Goal: Transaction & Acquisition: Purchase product/service

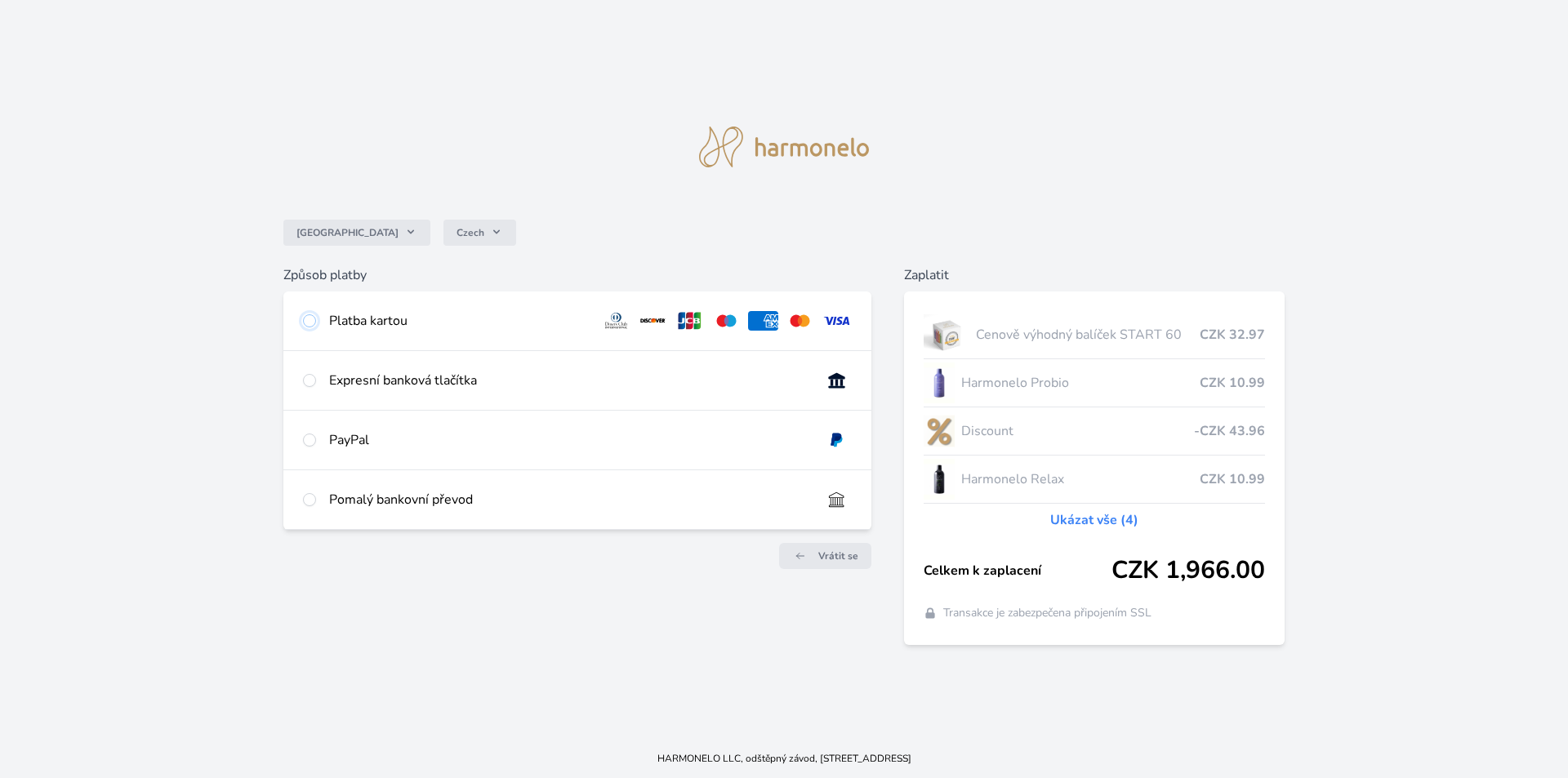
click at [311, 317] on input "radio" at bounding box center [310, 321] width 13 height 13
radio input "true"
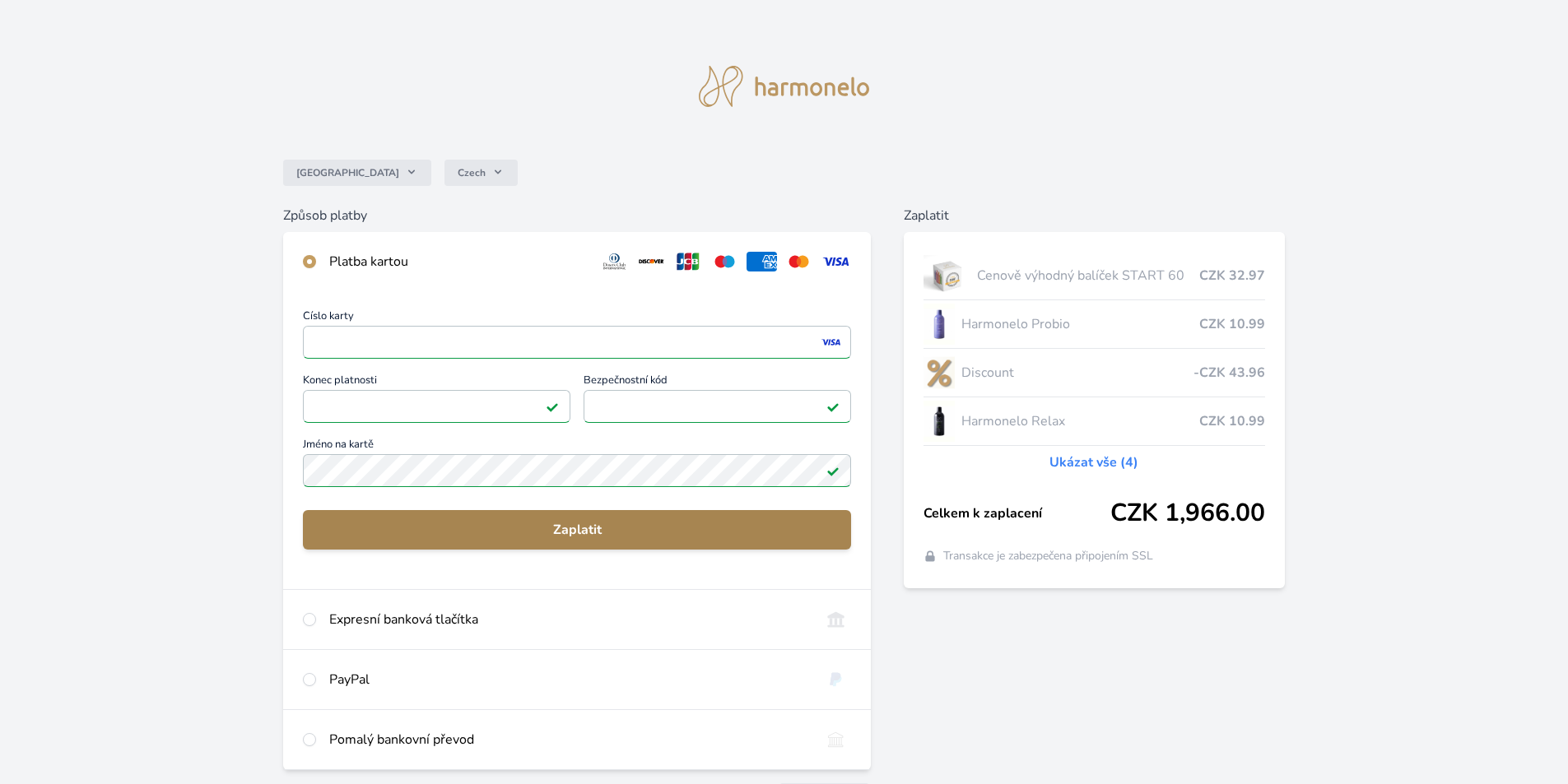
click at [615, 524] on span "Zaplatit" at bounding box center [577, 529] width 522 height 20
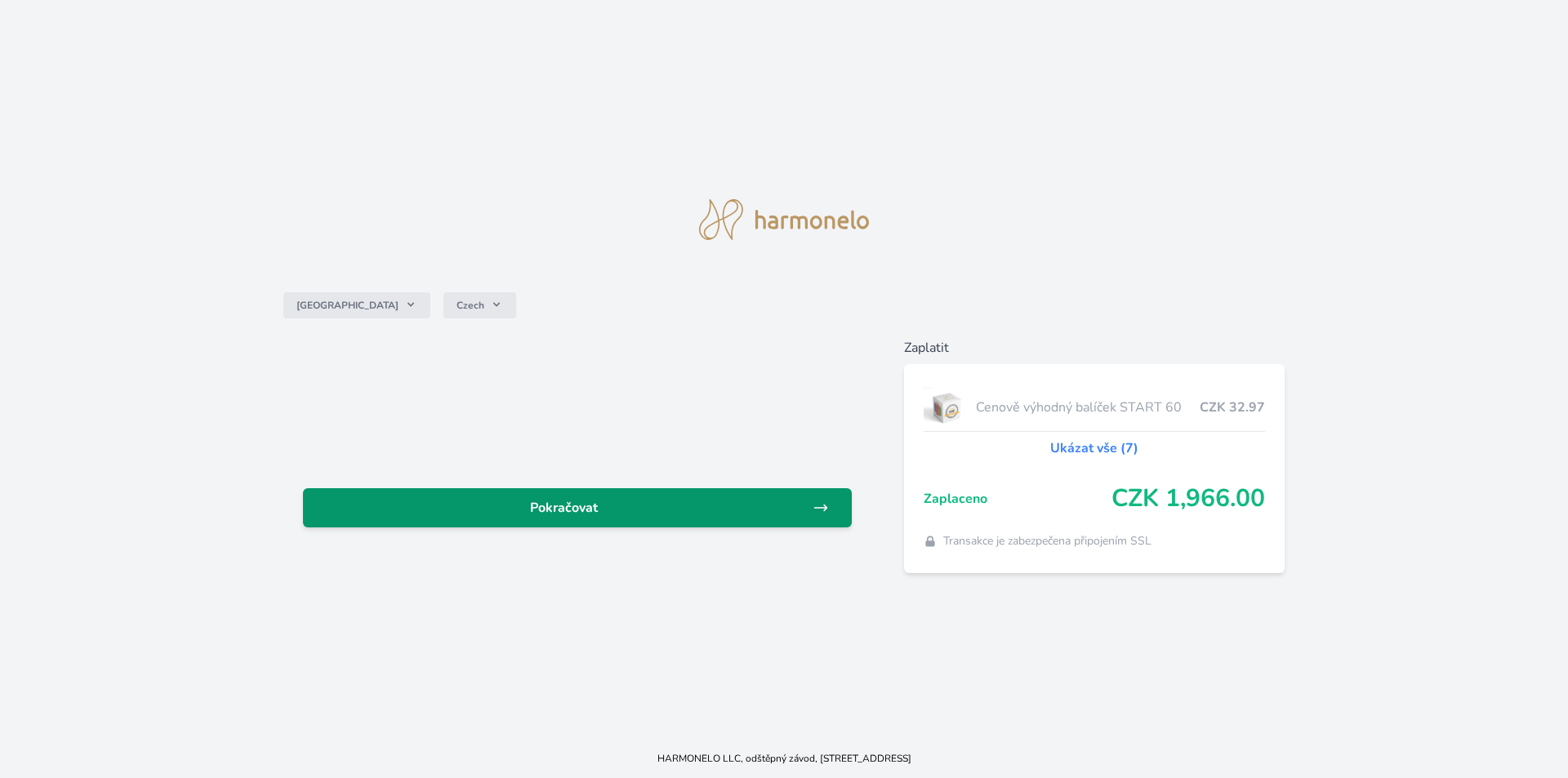
click at [615, 507] on span "Pokračovat" at bounding box center [564, 507] width 496 height 20
